Goal: Information Seeking & Learning: Check status

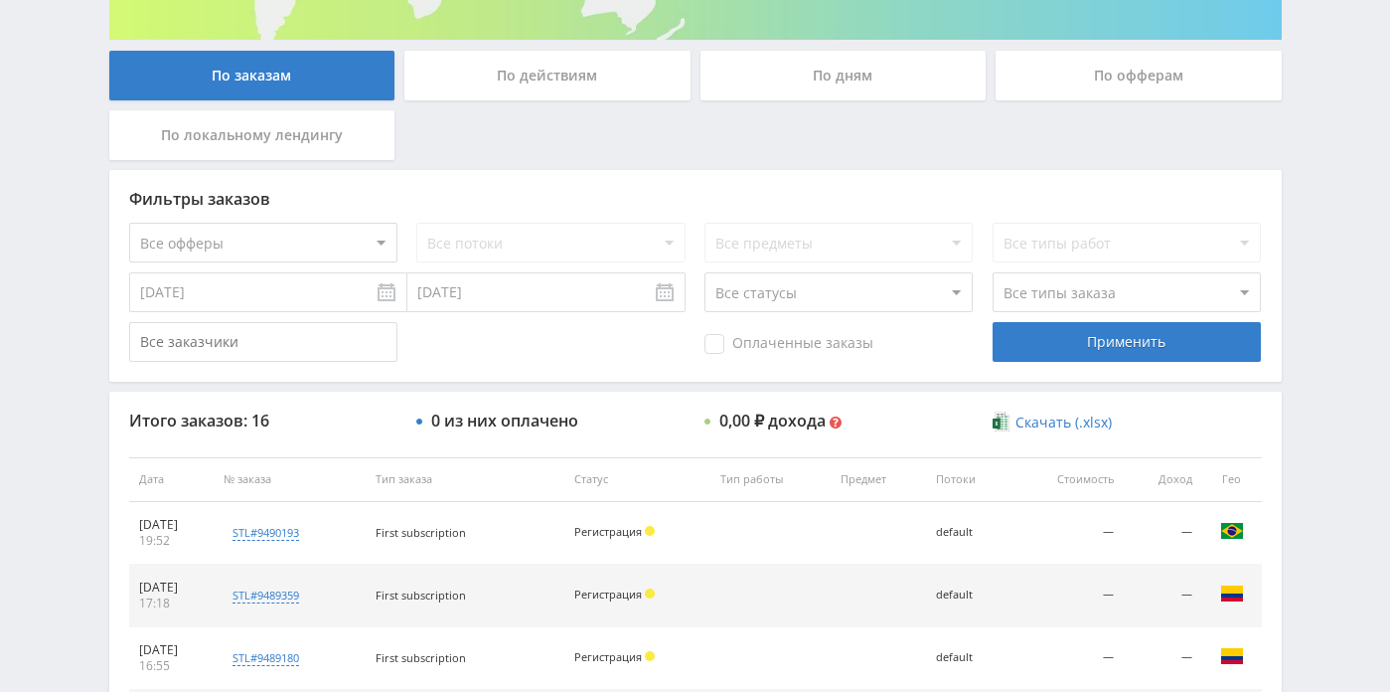
scroll to position [365, 0]
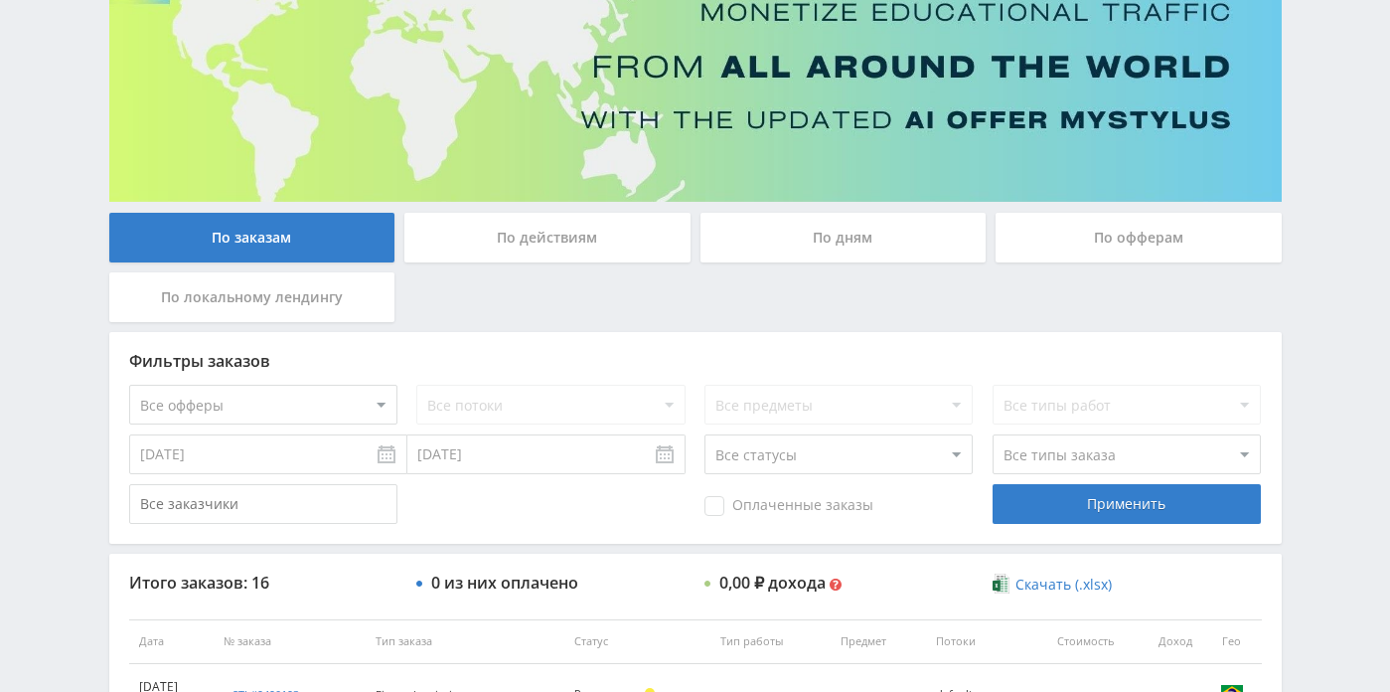
click at [838, 251] on div "По дням" at bounding box center [844, 238] width 286 height 50
click at [0, 0] on input "По дням" at bounding box center [0, 0] width 0 height 0
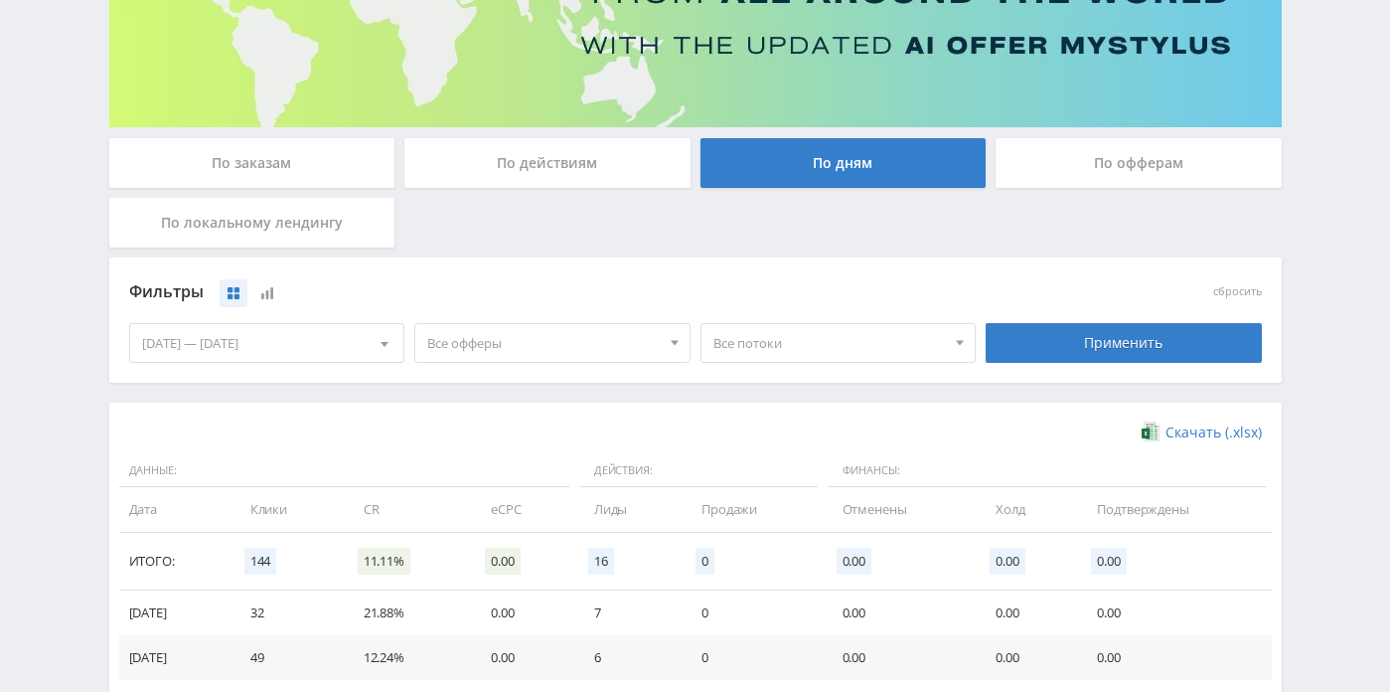
scroll to position [269, 0]
click at [319, 333] on div "07.09.2025 — 13.09.2025" at bounding box center [267, 342] width 274 height 38
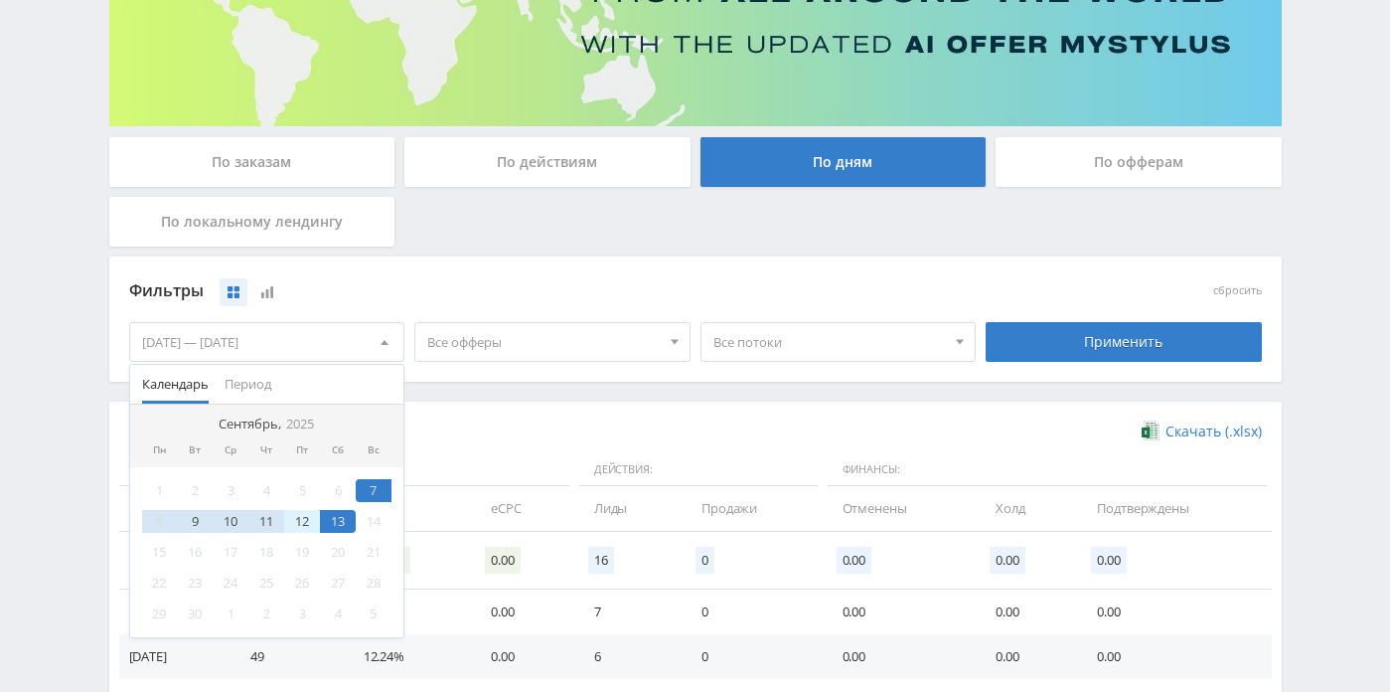
click at [307, 528] on div "12" at bounding box center [302, 521] width 36 height 23
click at [330, 528] on div "13" at bounding box center [338, 521] width 36 height 23
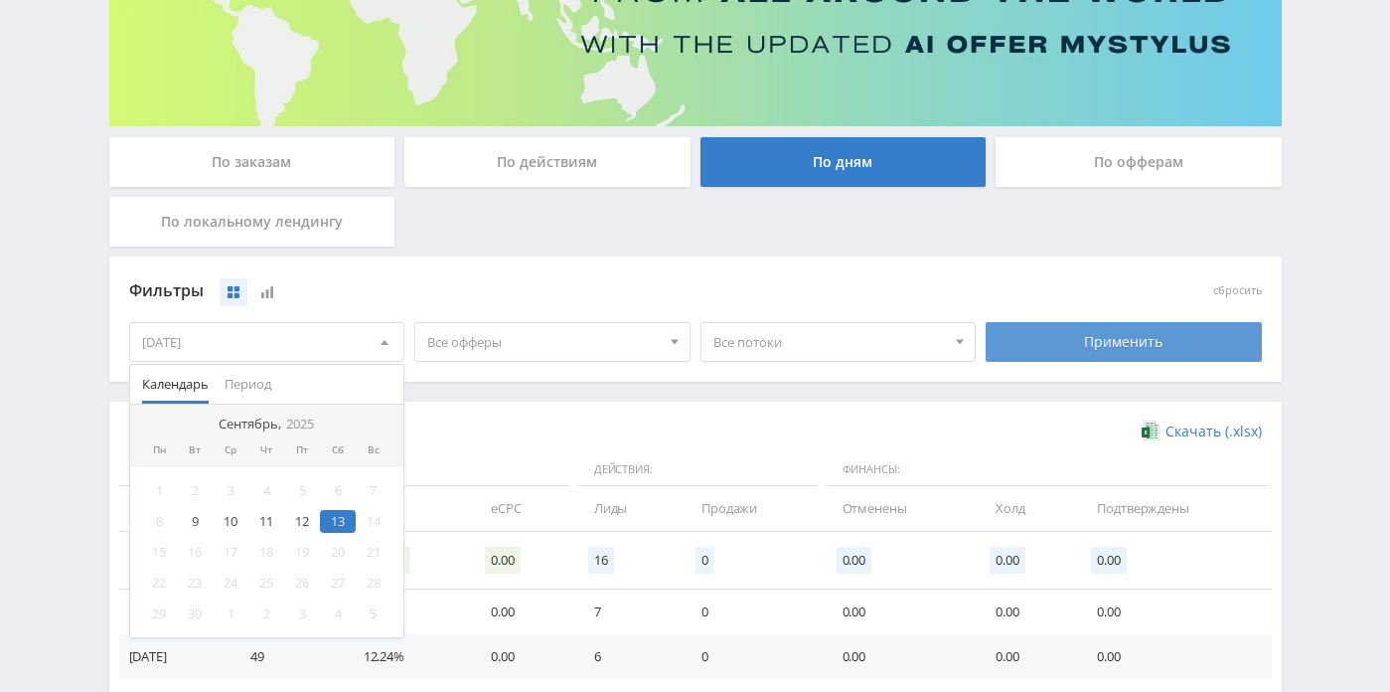
click at [1050, 360] on div "Применить" at bounding box center [1124, 342] width 276 height 40
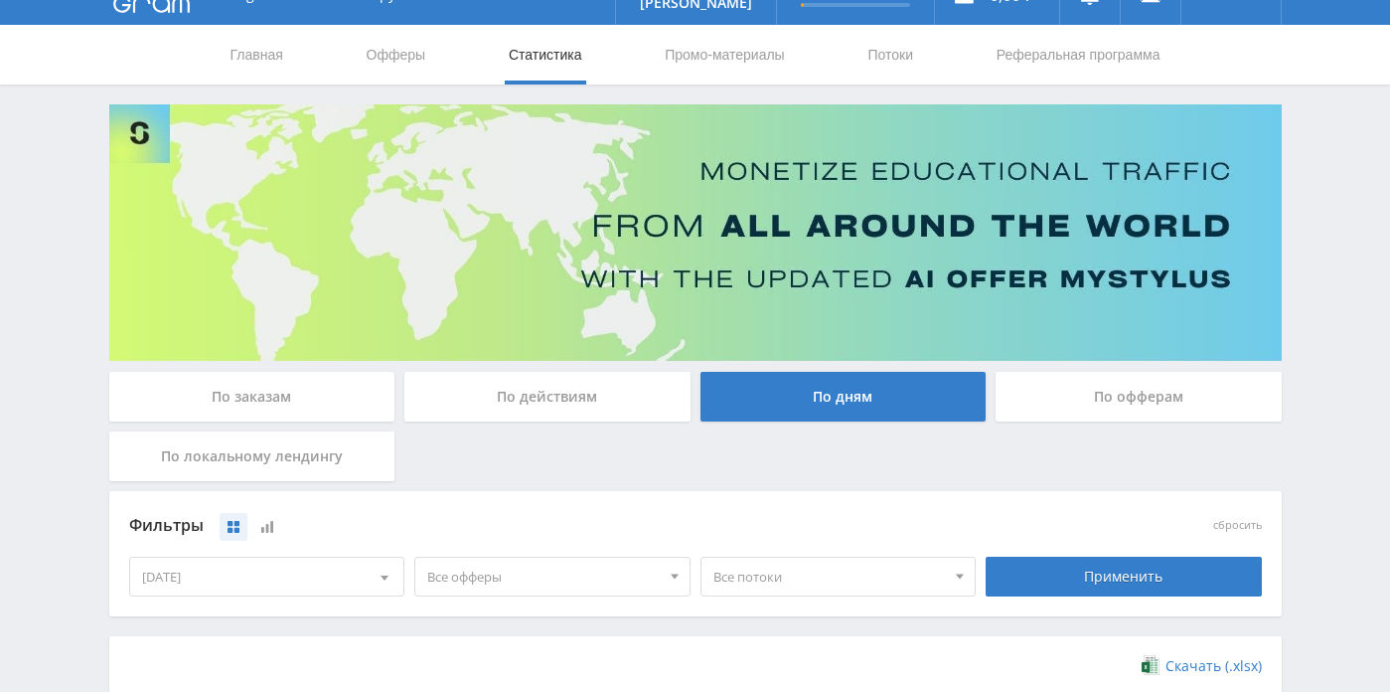
scroll to position [0, 0]
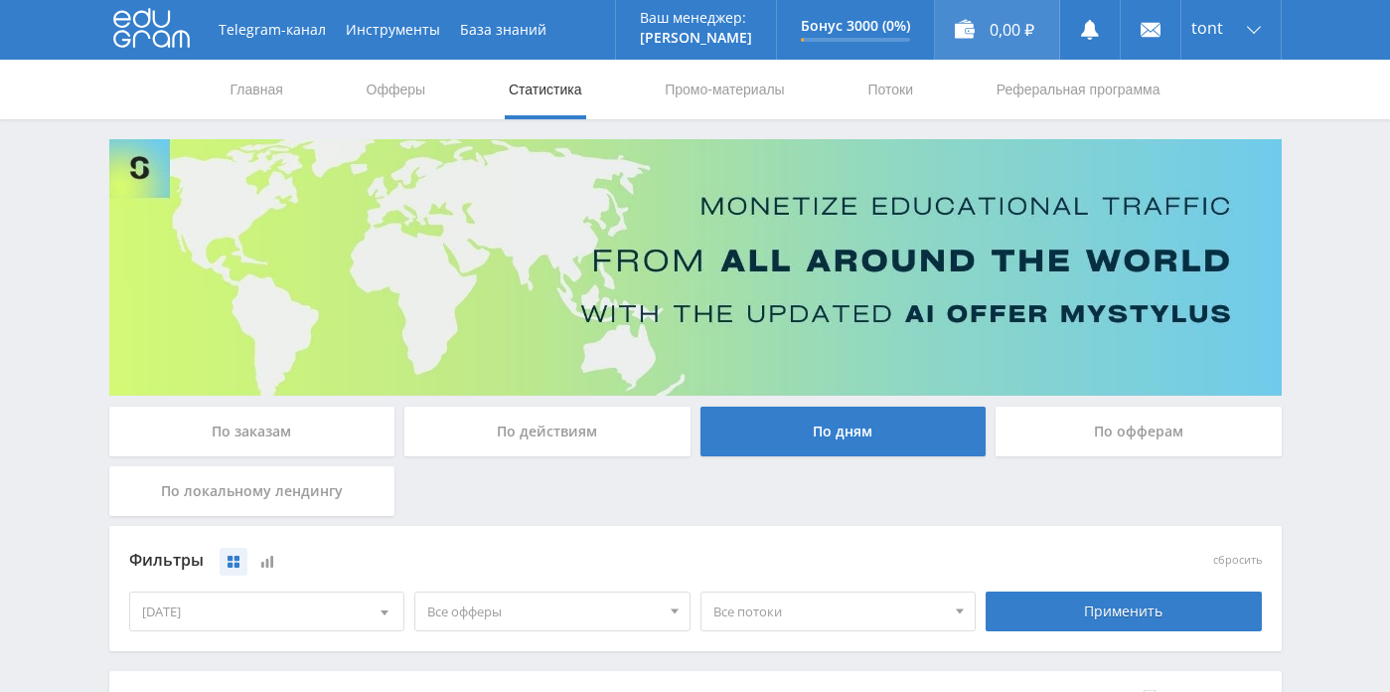
click at [961, 28] on div "0,00 ₽" at bounding box center [997, 30] width 124 height 60
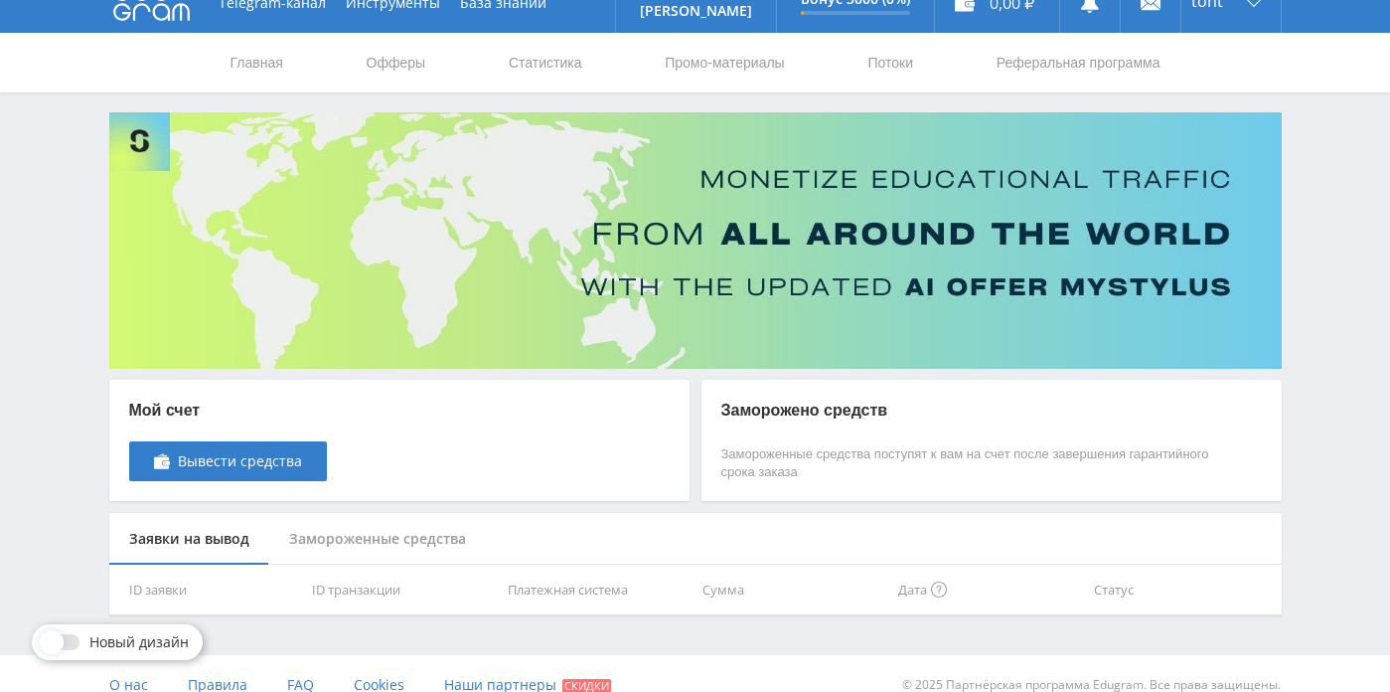
scroll to position [50, 0]
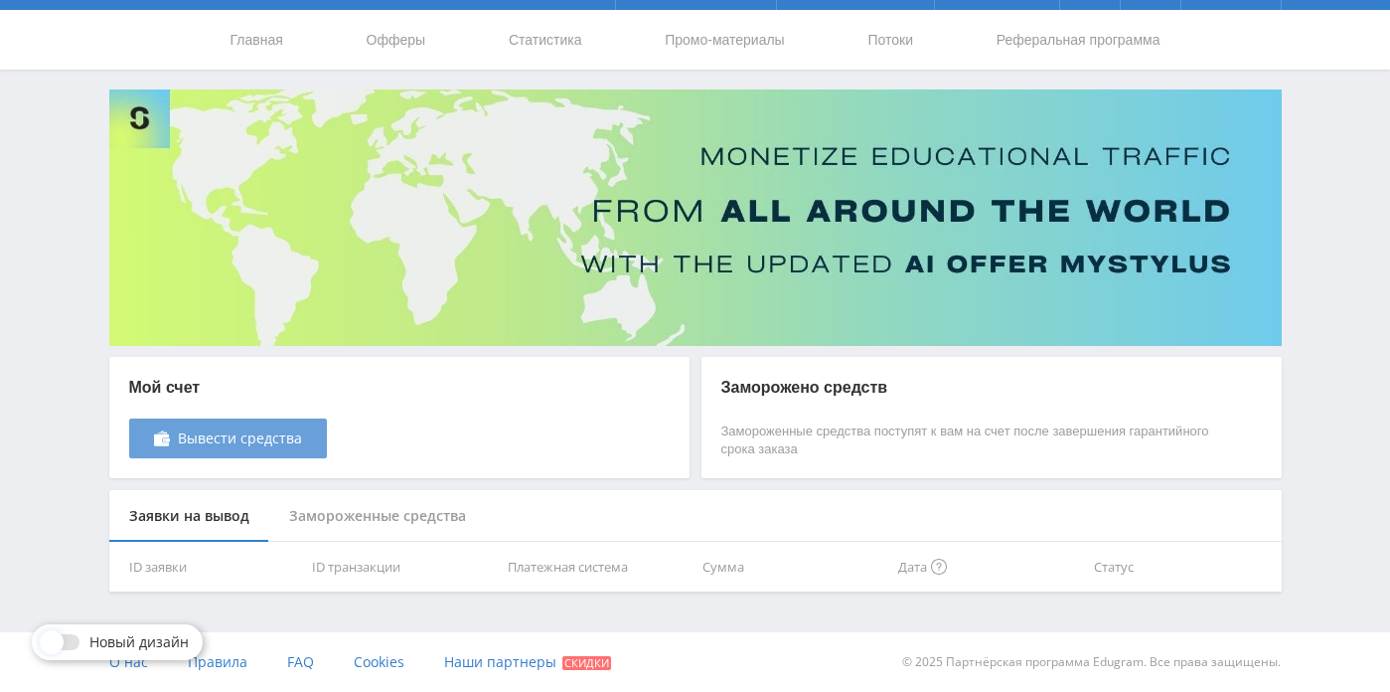
click at [313, 433] on link "Вывести средства" at bounding box center [228, 438] width 198 height 40
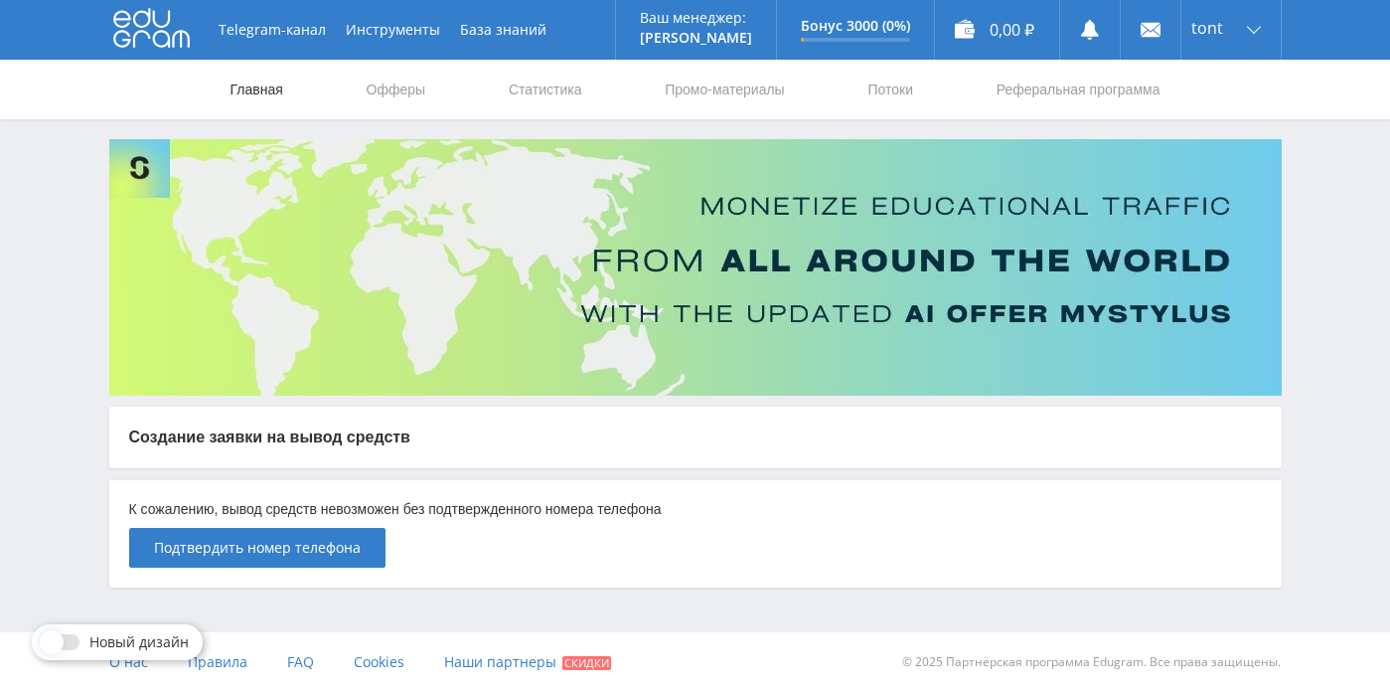
click at [240, 78] on link "Главная" at bounding box center [257, 90] width 57 height 60
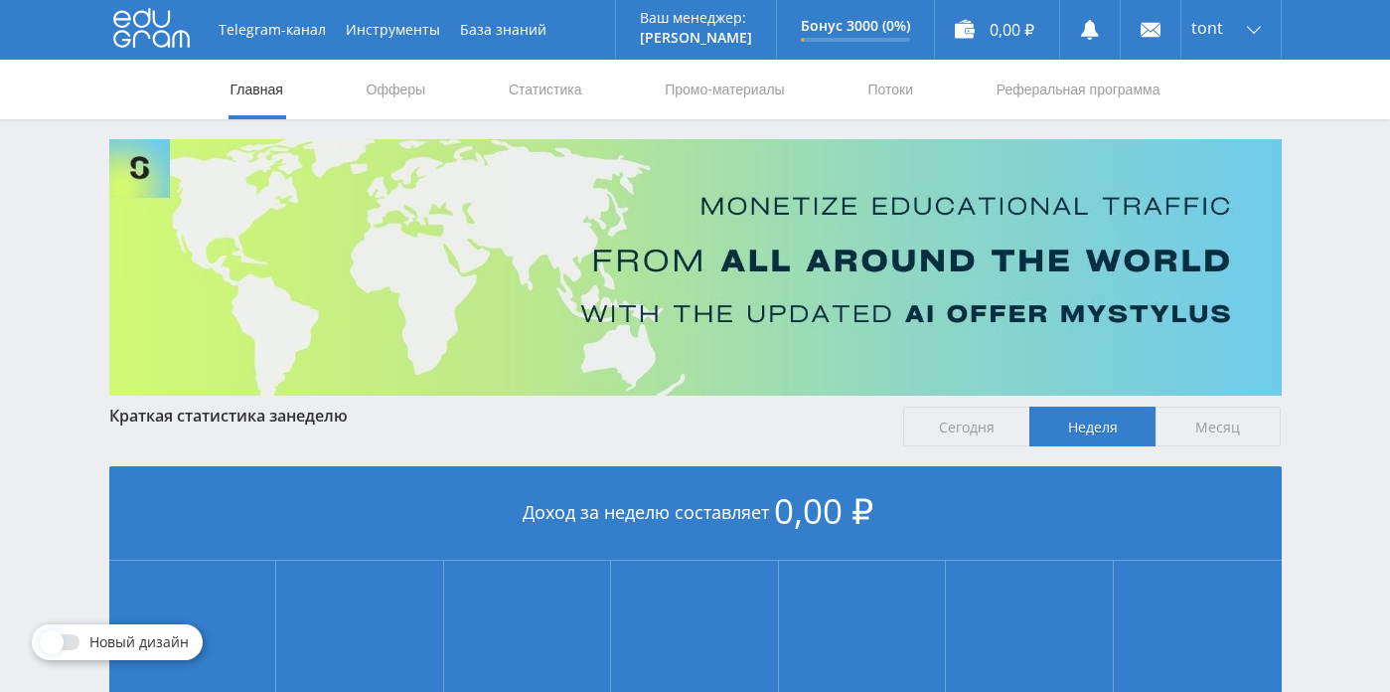
click at [732, 92] on link "Промо-материалы" at bounding box center [724, 90] width 123 height 60
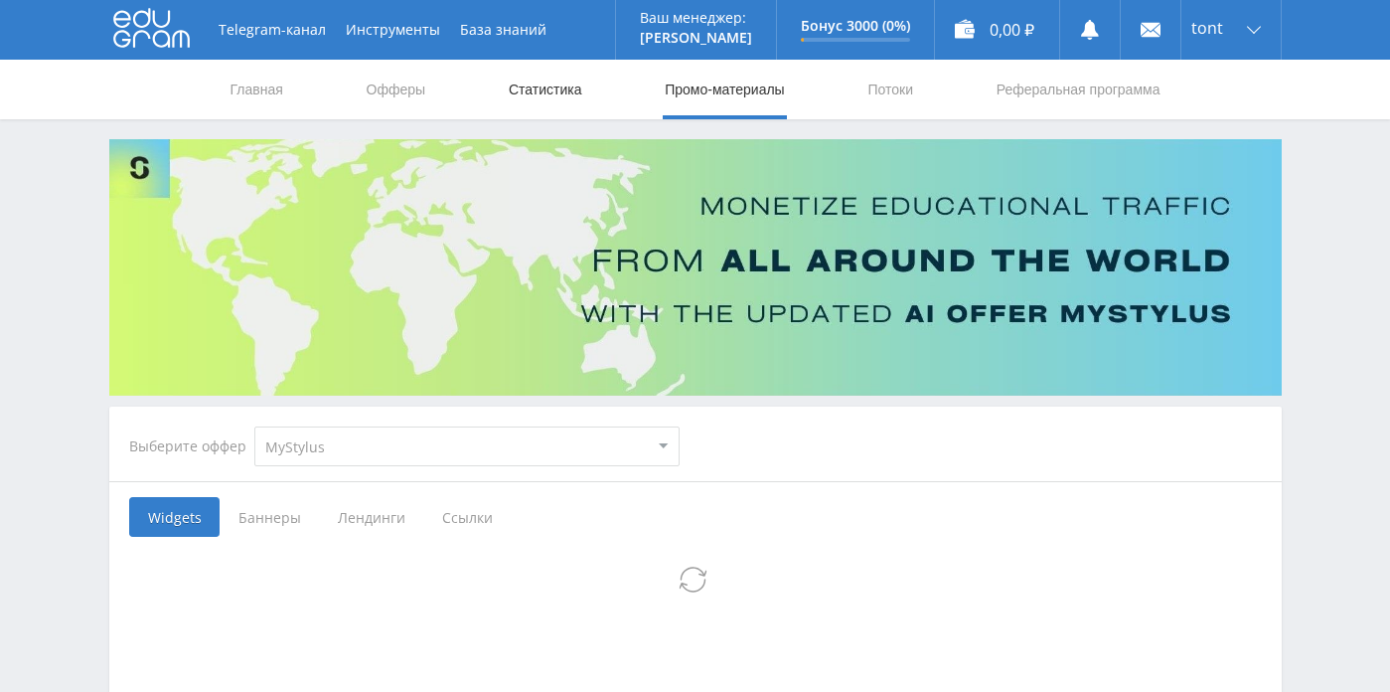
click at [563, 83] on link "Статистика" at bounding box center [546, 90] width 78 height 60
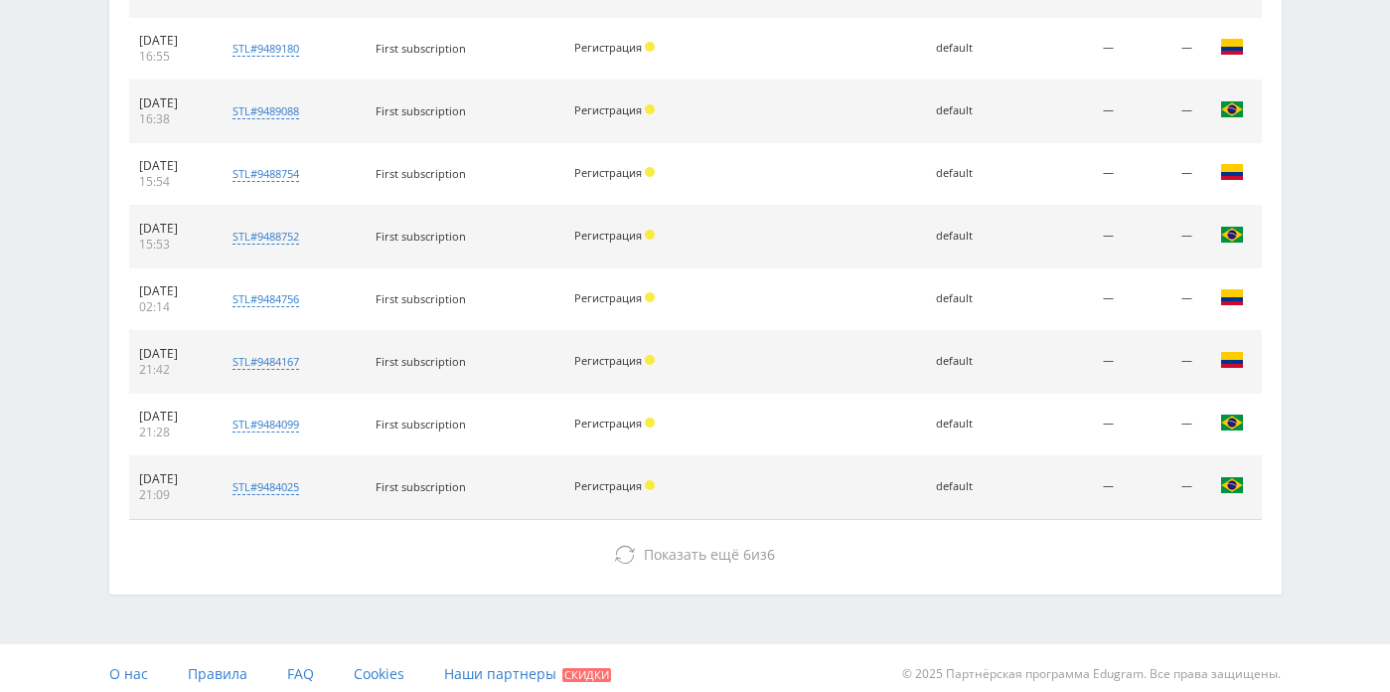
scroll to position [976, 0]
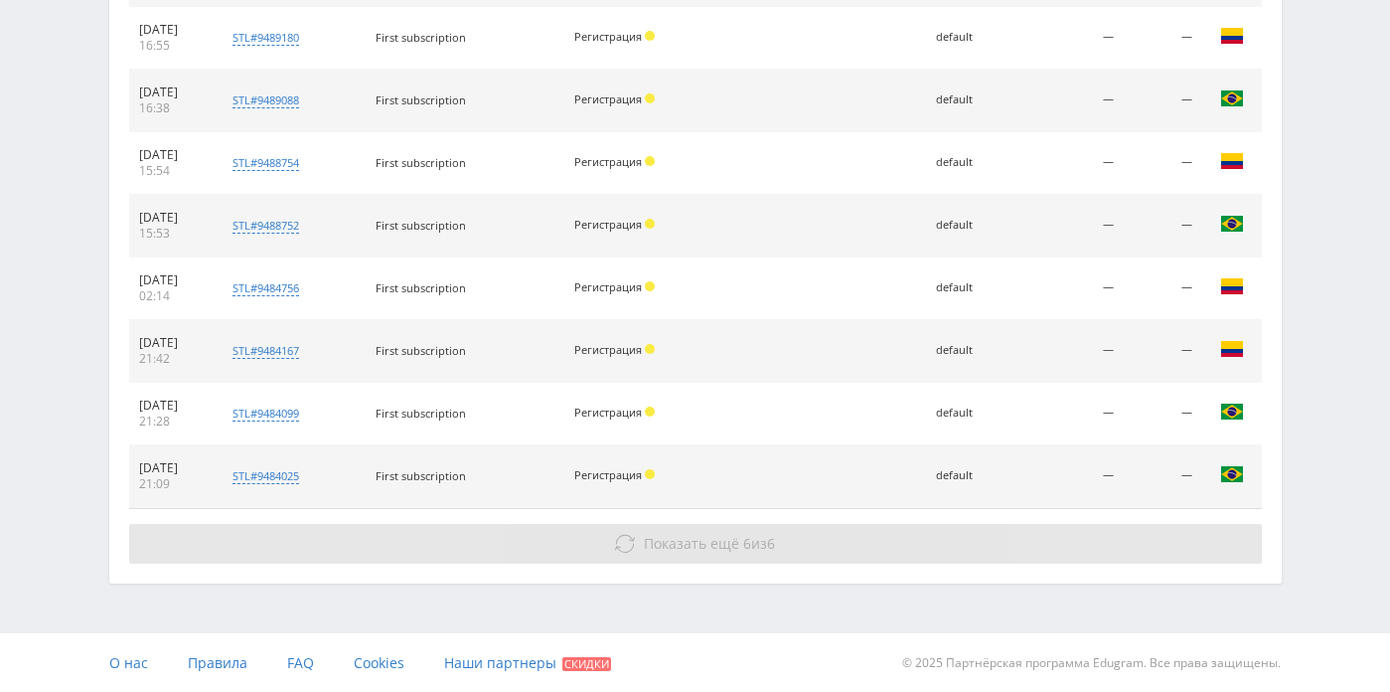
click at [695, 546] on span "Показать ещё" at bounding box center [691, 543] width 95 height 19
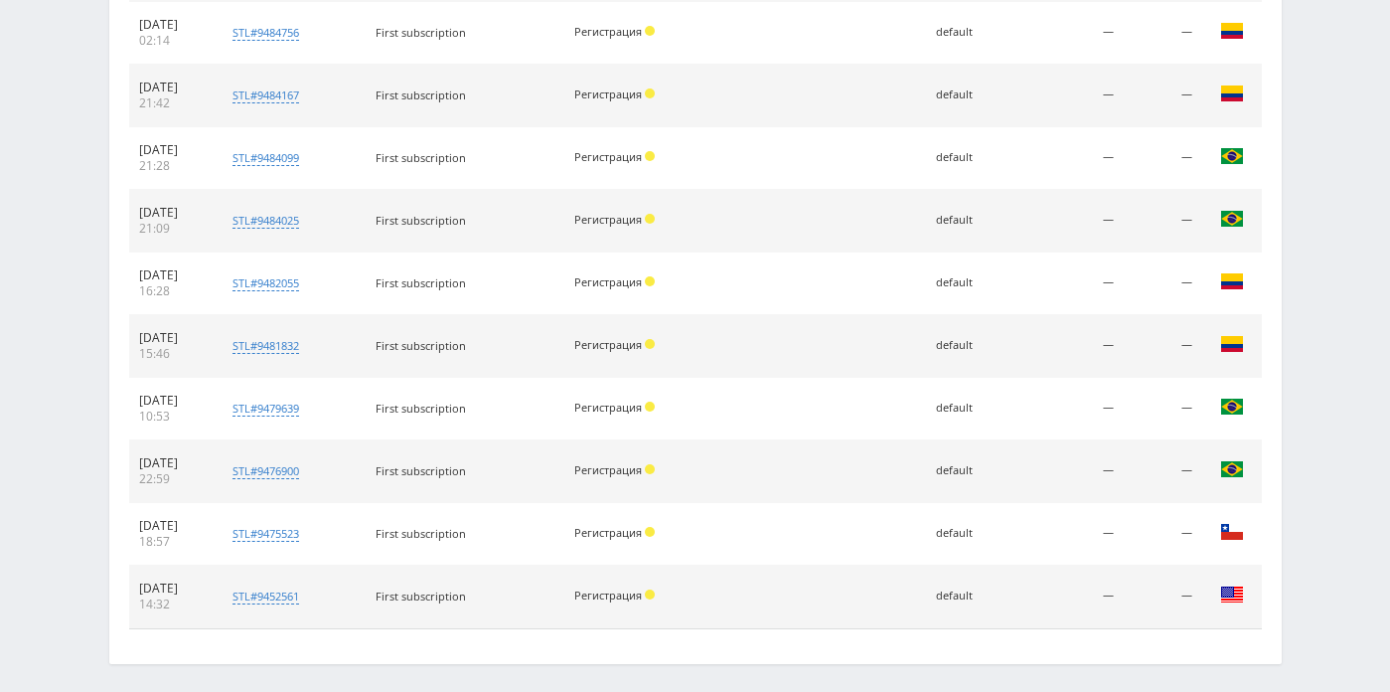
scroll to position [1312, 0]
